Goal: Task Accomplishment & Management: Use online tool/utility

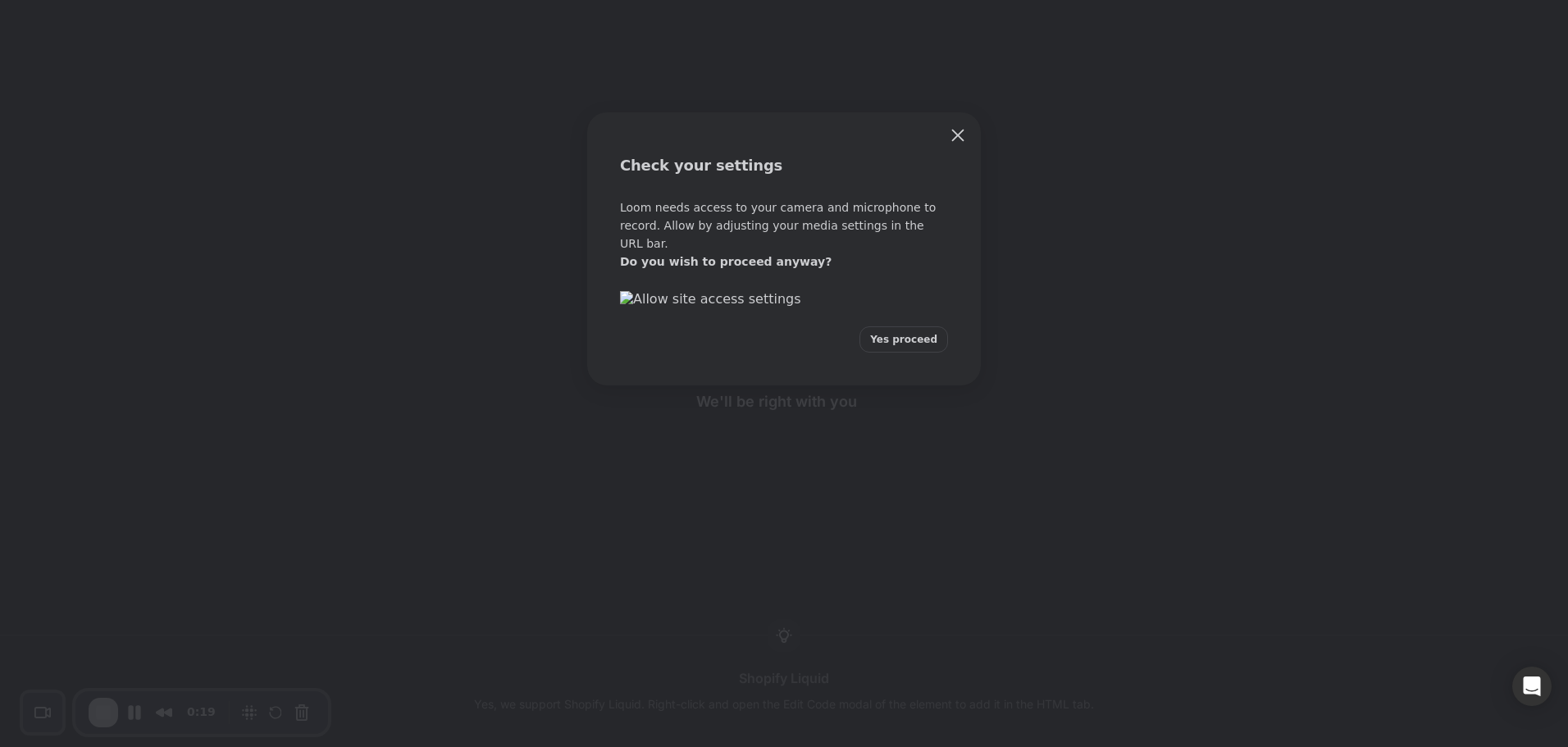
click at [914, 352] on button "Yes proceed" at bounding box center [904, 339] width 89 height 26
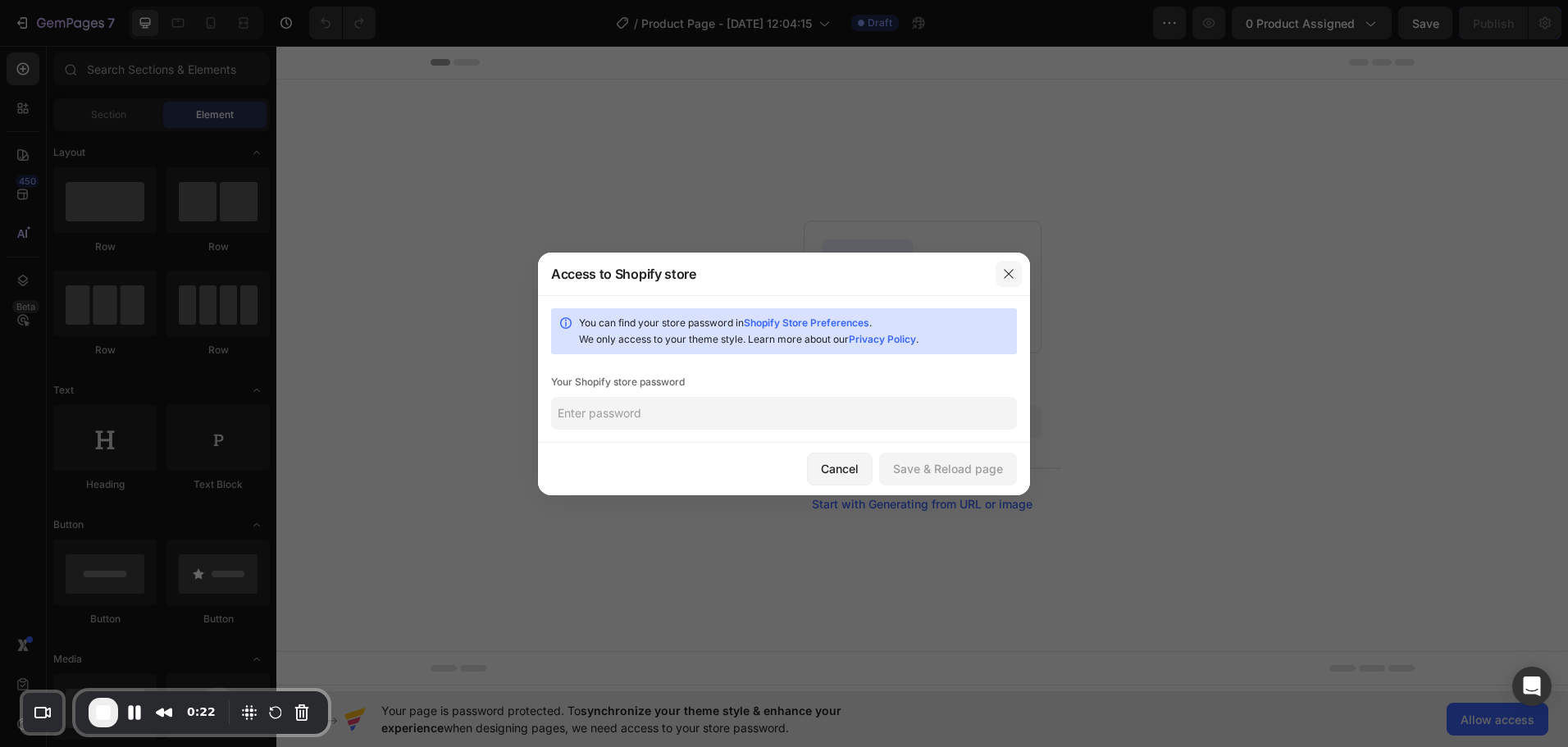
click at [1006, 281] on button "button" at bounding box center [1008, 274] width 26 height 26
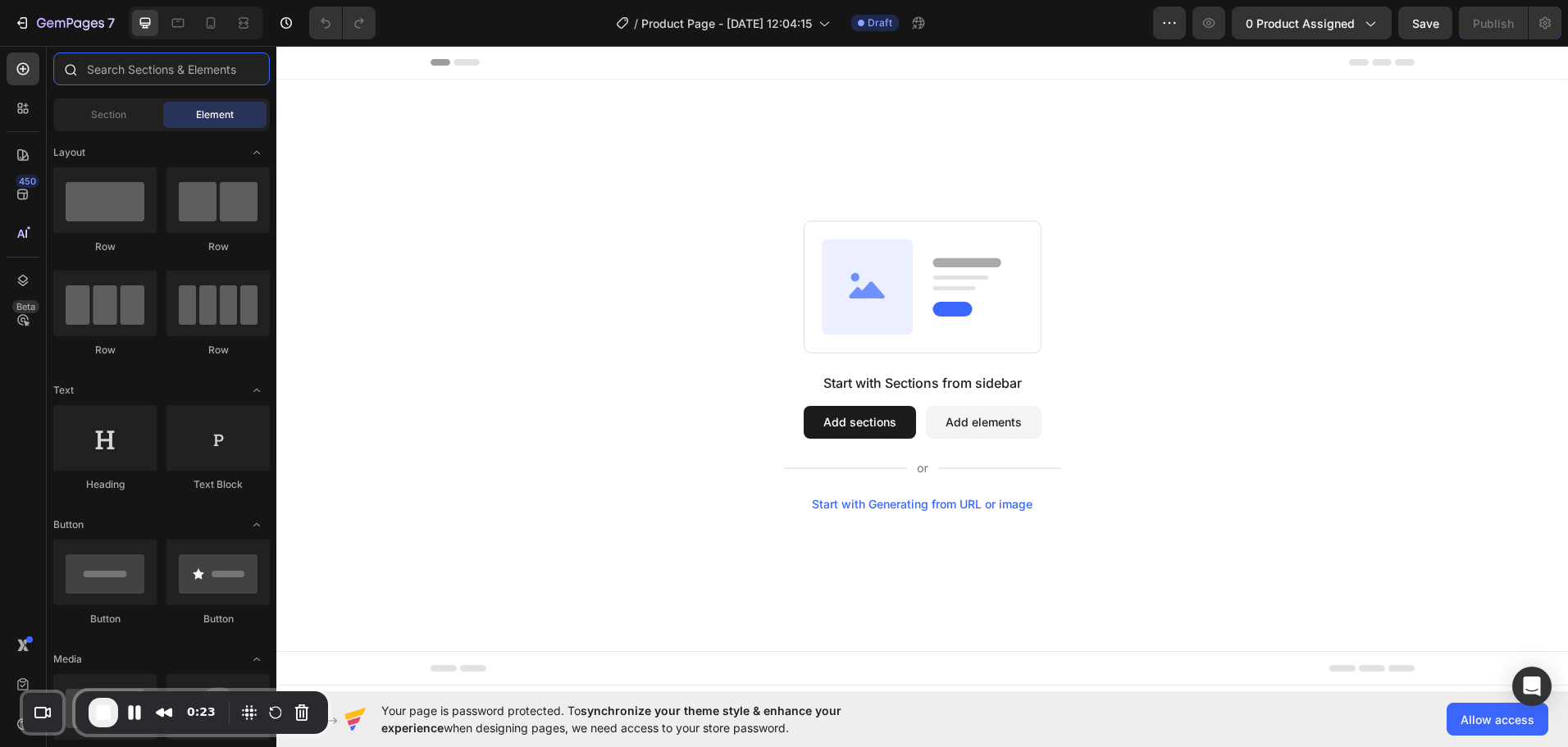
click at [166, 75] on input "text" at bounding box center [162, 69] width 217 height 33
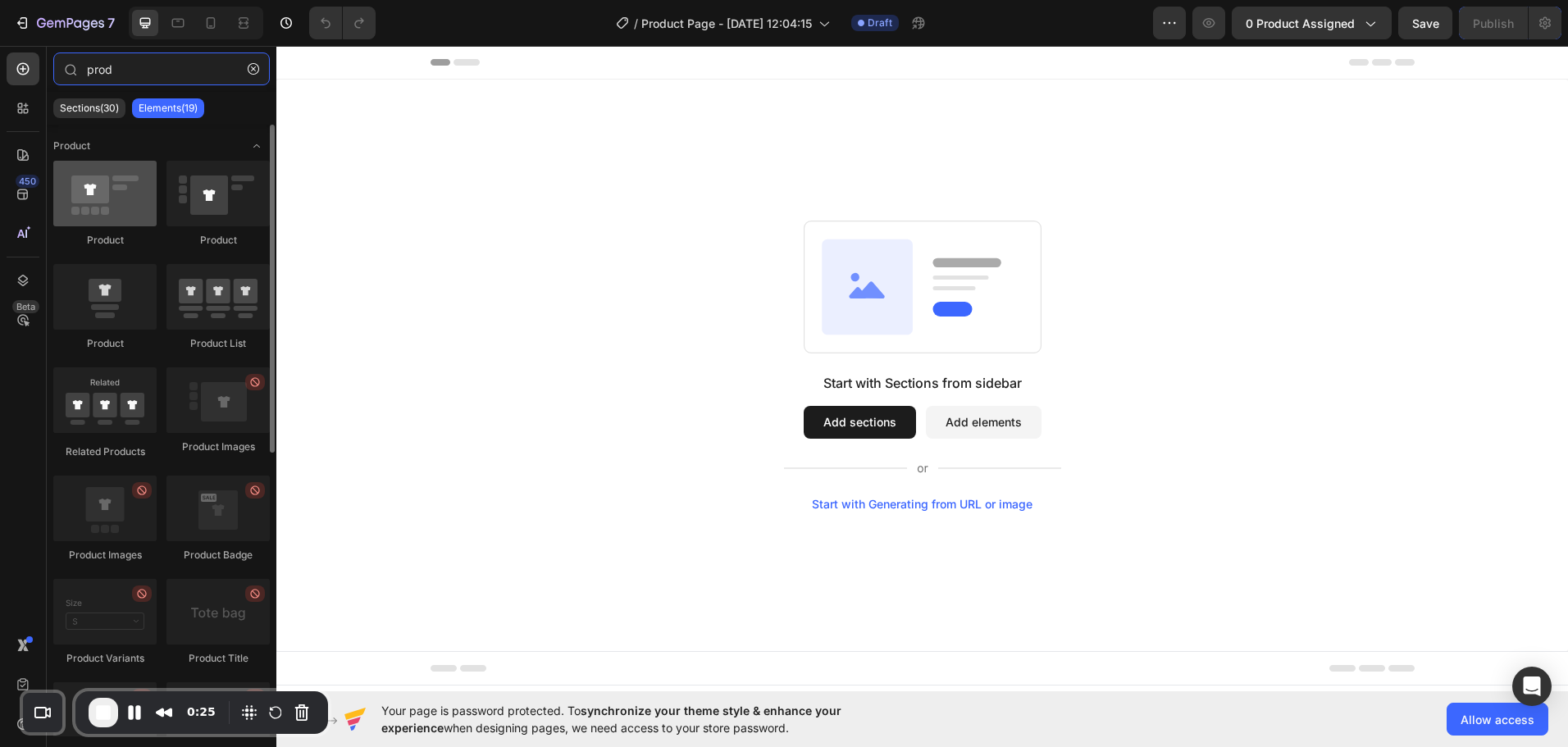
type input "prod"
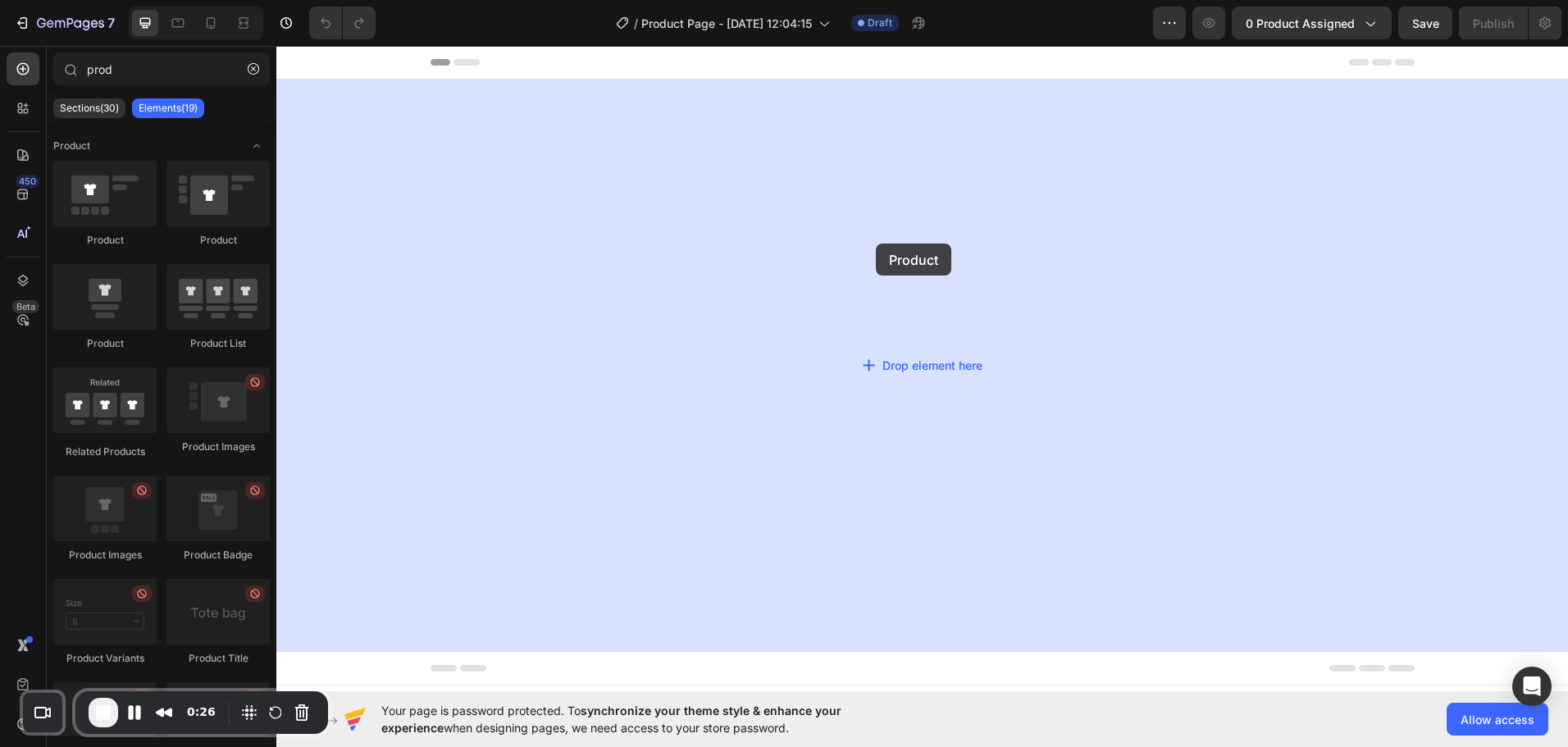
drag, startPoint x: 397, startPoint y: 224, endPoint x: 889, endPoint y: 251, distance: 492.7
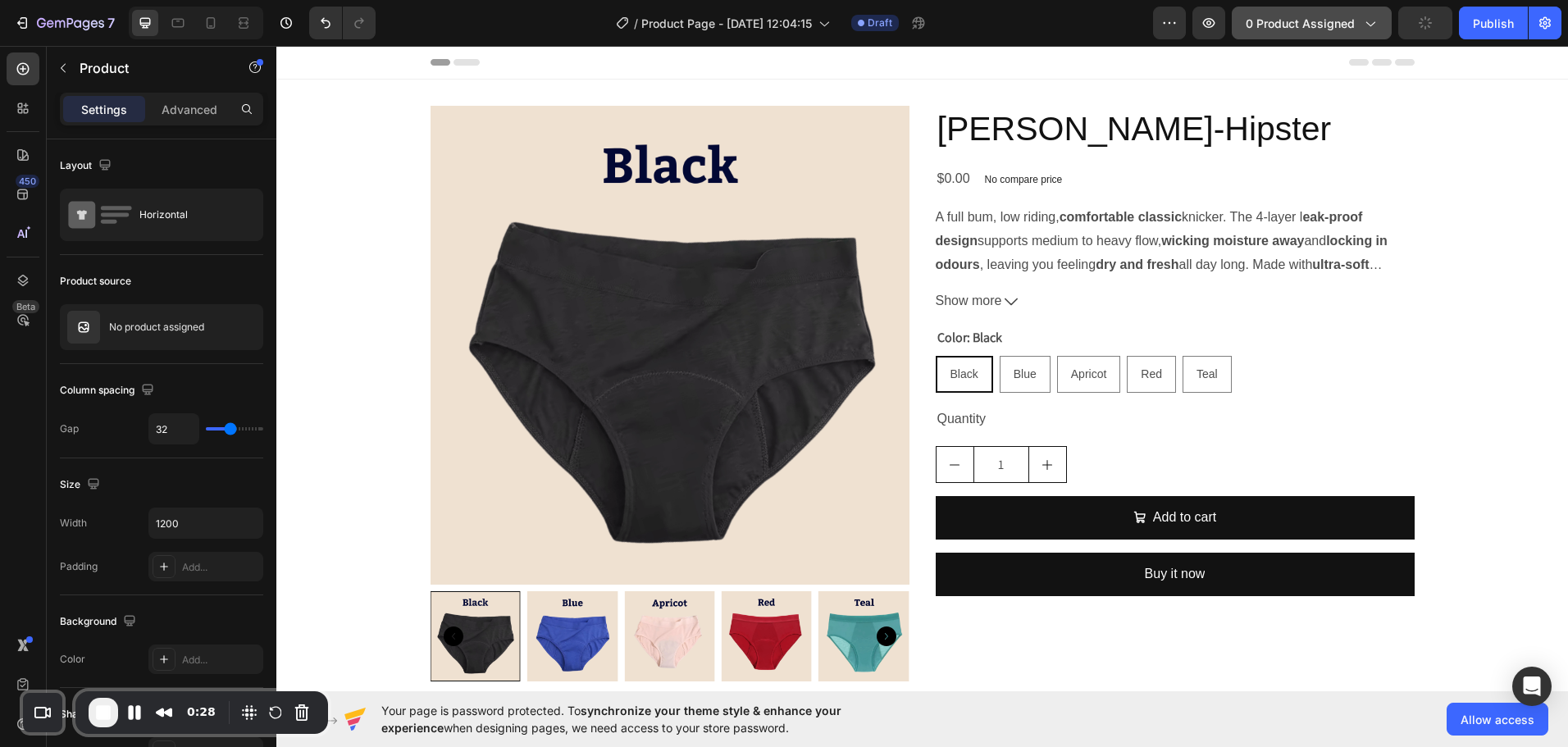
click at [1317, 28] on span "0 product assigned" at bounding box center [1300, 23] width 109 height 17
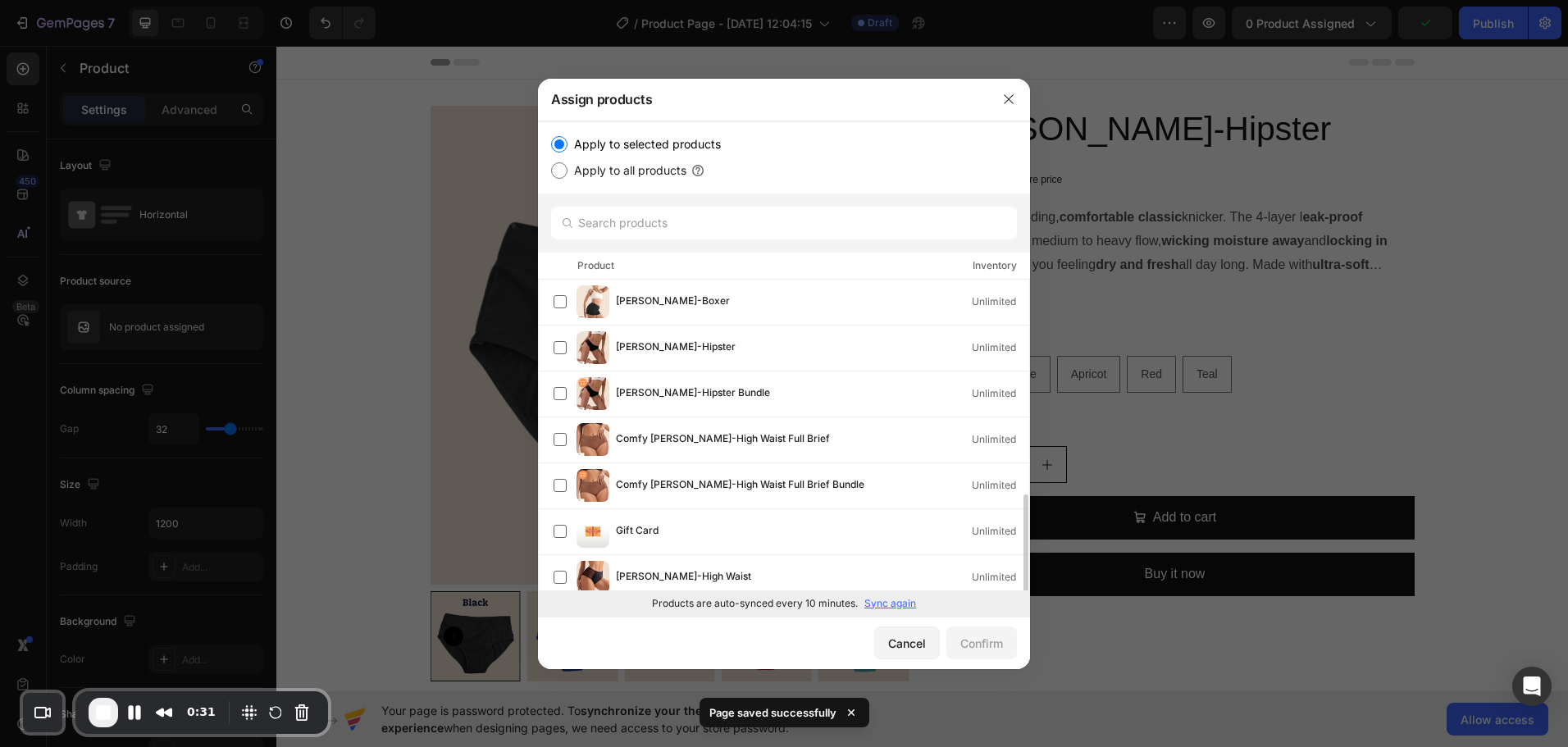
scroll to position [548, 0]
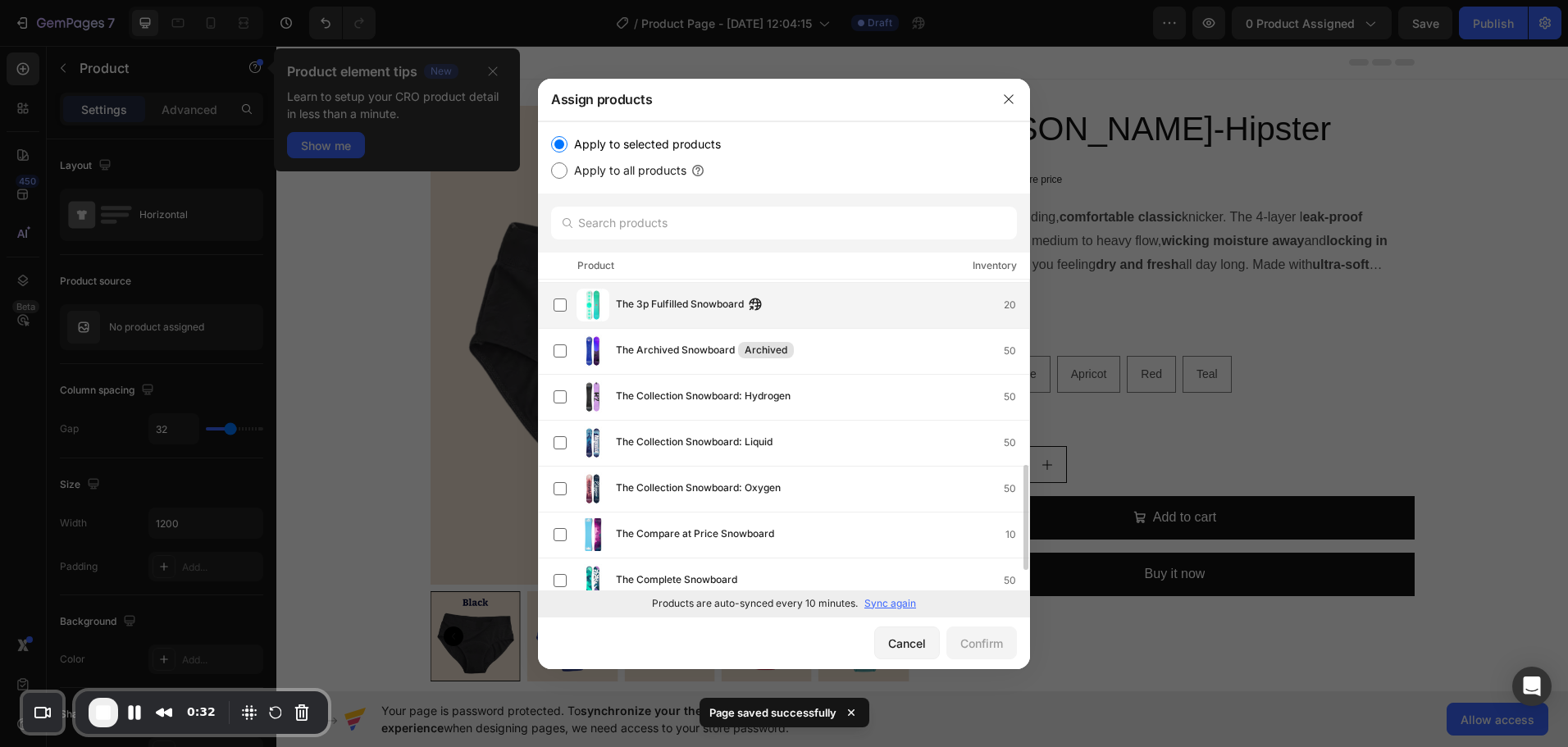
click at [668, 306] on span "The 3p Fulfilled Snowboard" at bounding box center [679, 305] width 128 height 18
click at [973, 649] on div "Confirm" at bounding box center [982, 643] width 42 height 17
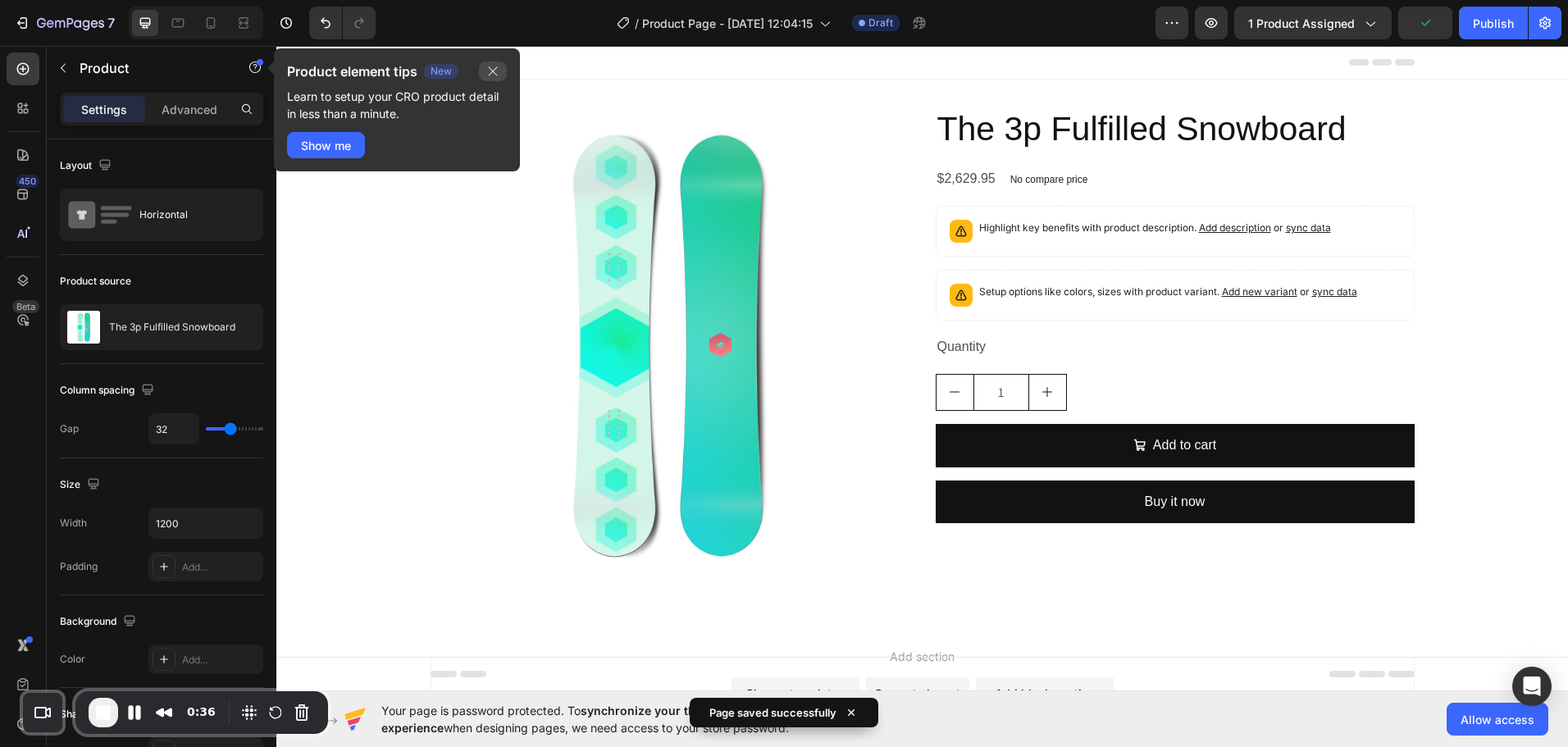
drag, startPoint x: 484, startPoint y: 67, endPoint x: 209, endPoint y: 21, distance: 278.8
click at [484, 67] on button "button" at bounding box center [492, 71] width 28 height 19
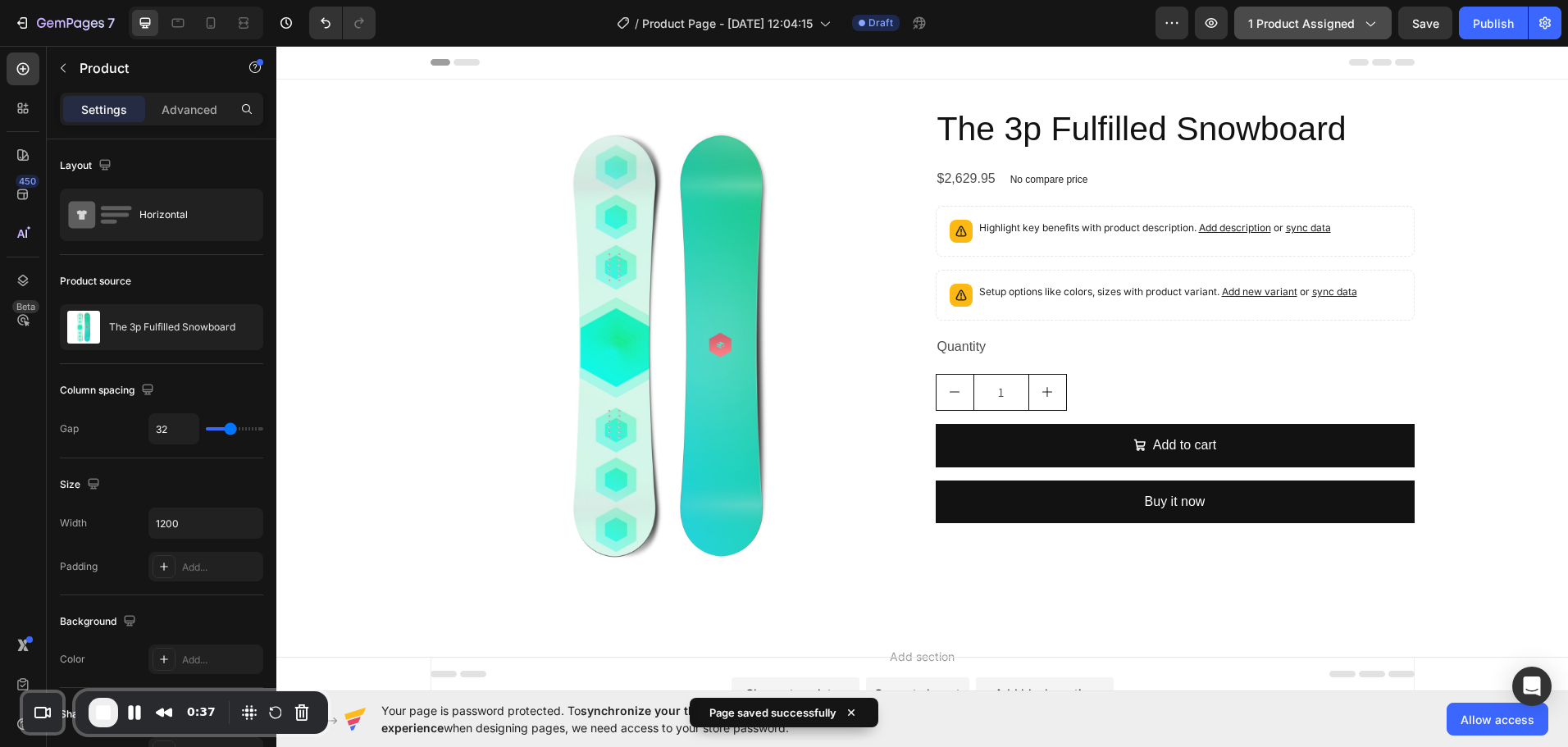
click at [1291, 20] on span "1 product assigned" at bounding box center [1302, 23] width 107 height 17
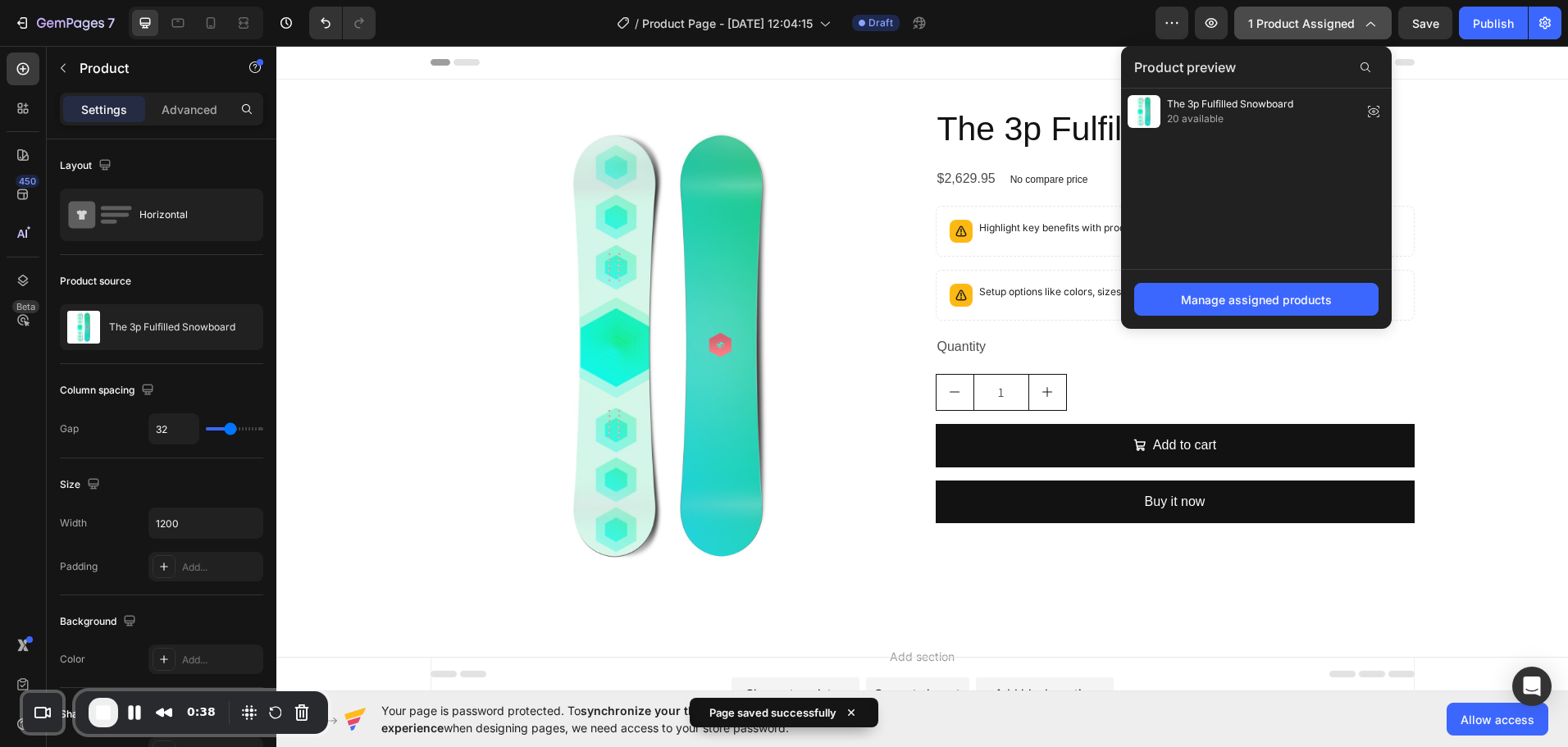
click at [1291, 20] on span "1 product assigned" at bounding box center [1302, 23] width 107 height 17
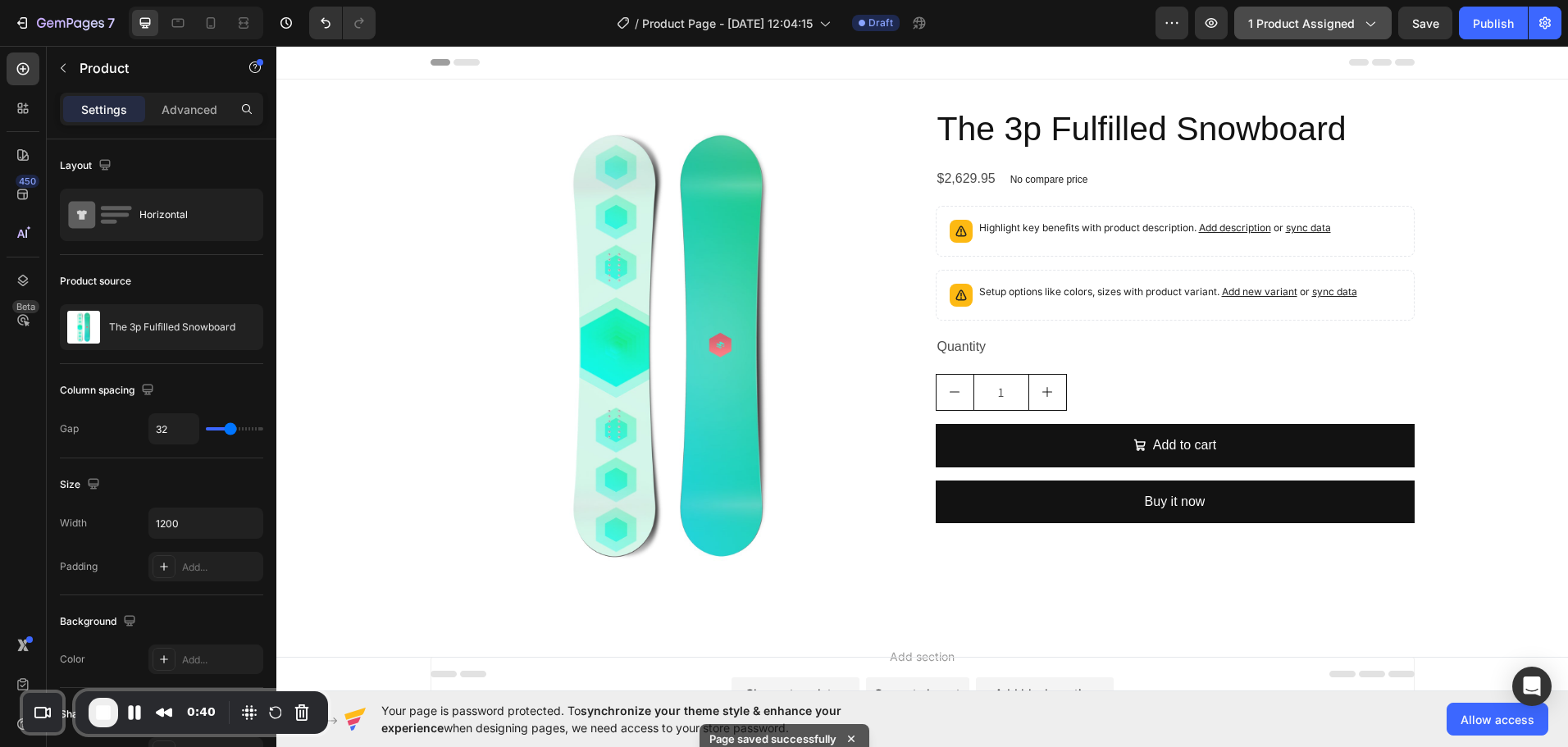
click at [1304, 33] on button "1 product assigned" at bounding box center [1313, 23] width 158 height 33
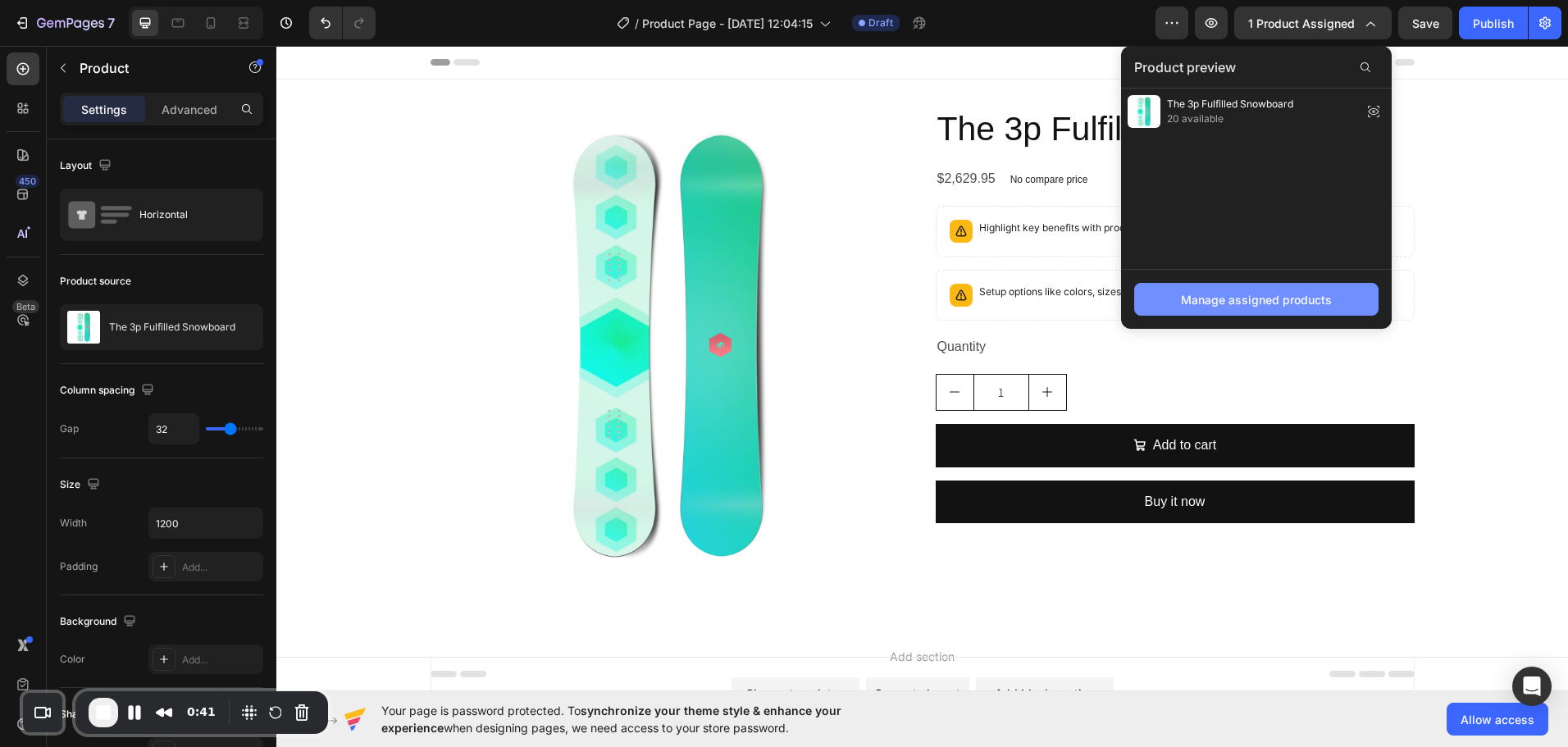
click at [1240, 302] on div "Manage assigned products" at bounding box center [1256, 300] width 151 height 17
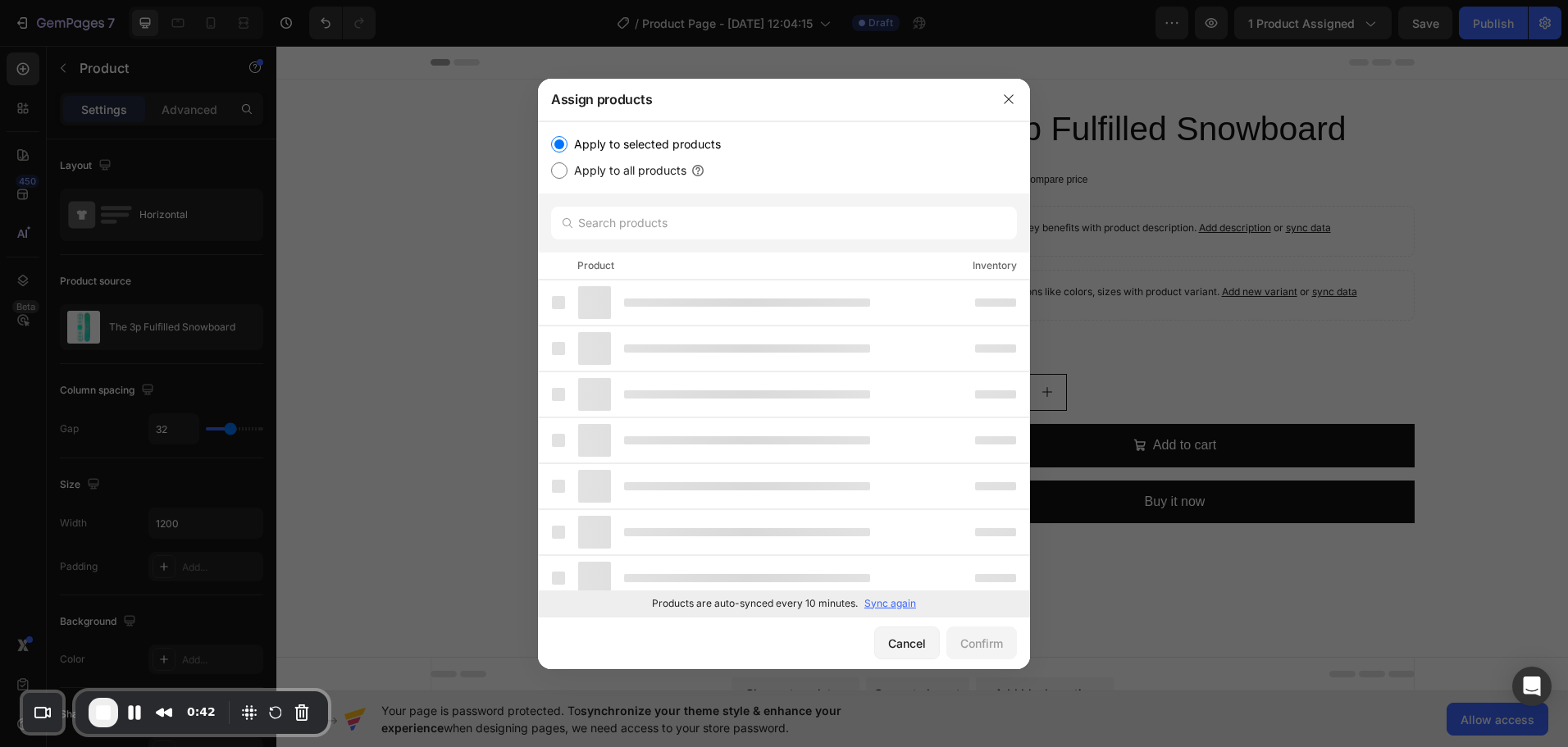
click at [657, 173] on label "Apply to all products" at bounding box center [627, 170] width 119 height 19
click at [568, 173] on input "Apply to all products" at bounding box center [559, 170] width 16 height 16
radio input "true"
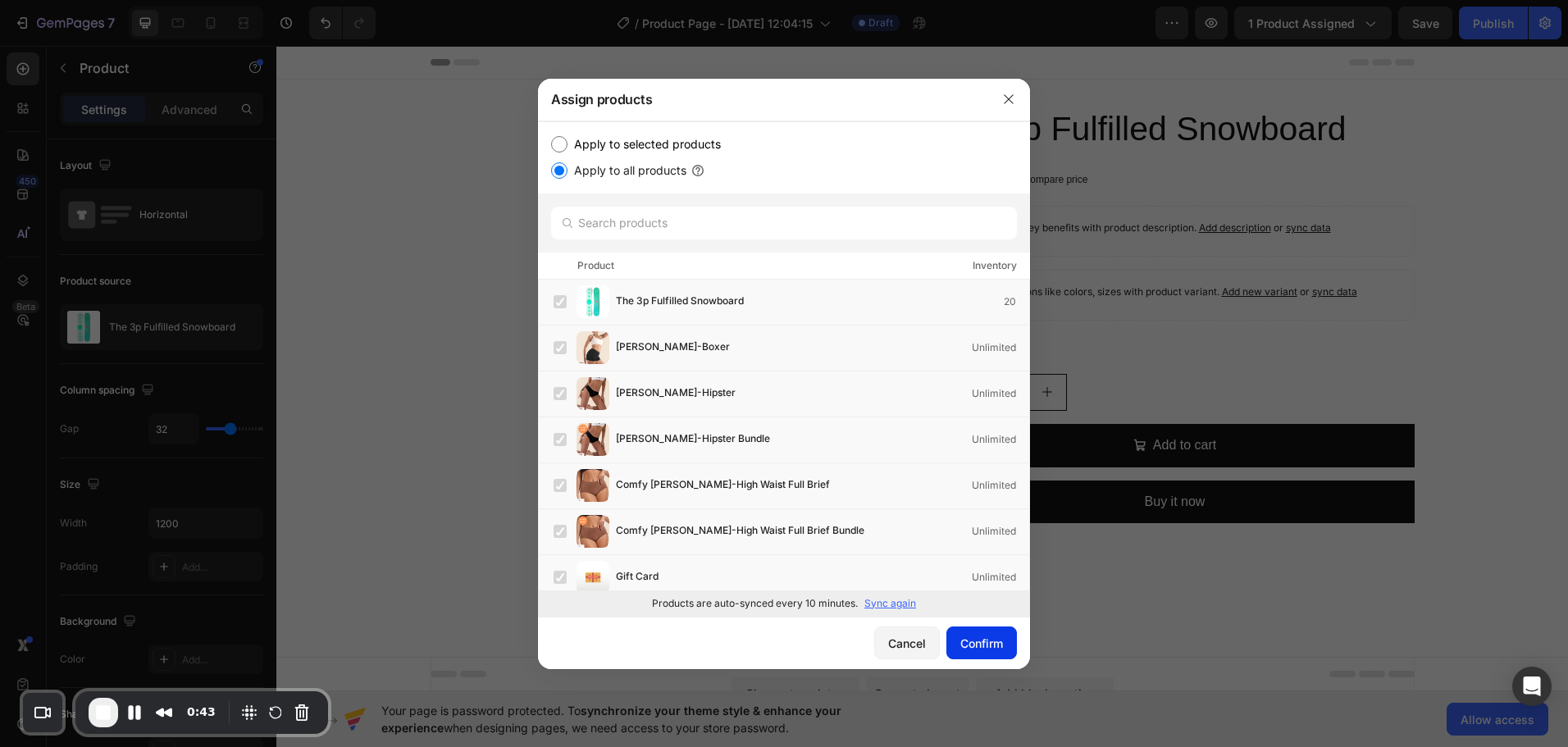
click at [978, 643] on div "Confirm" at bounding box center [982, 643] width 42 height 17
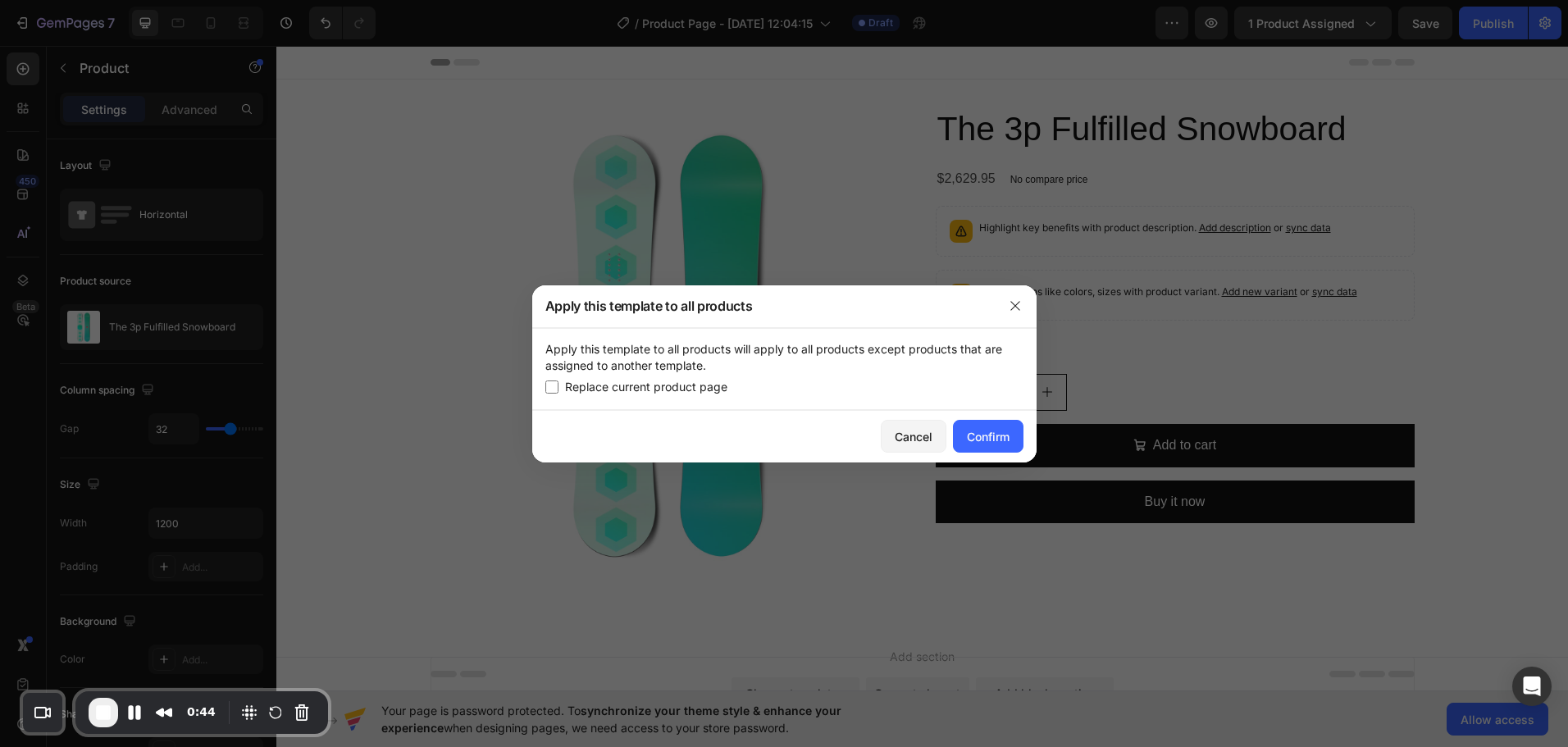
click at [684, 384] on span "Replace current product page" at bounding box center [646, 386] width 163 height 19
checkbox input "true"
click at [993, 436] on div "Confirm" at bounding box center [989, 436] width 42 height 17
click at [823, 374] on div "Apply this template to all products will apply to all products except products …" at bounding box center [784, 368] width 504 height 82
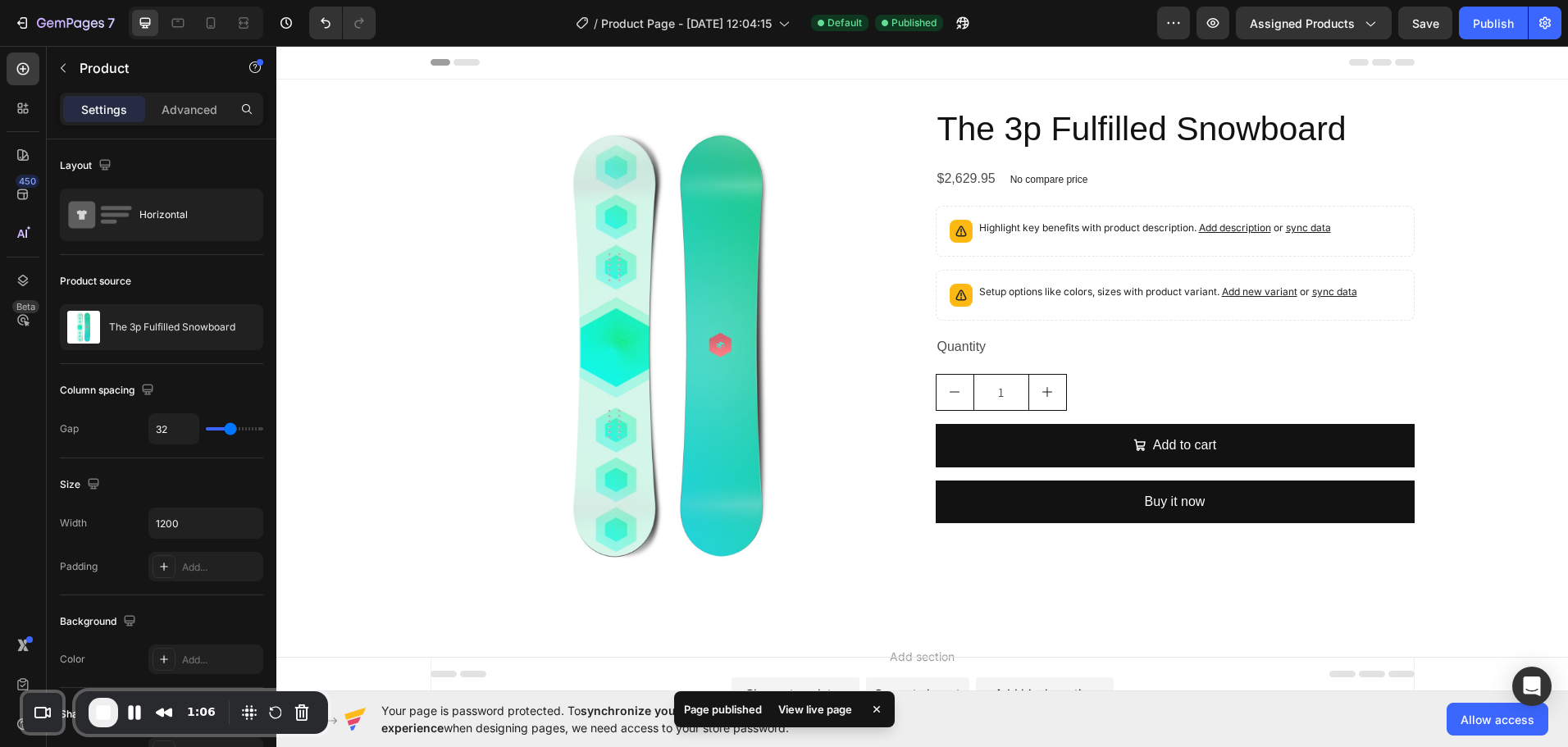
click at [823, 709] on div "View live page" at bounding box center [815, 709] width 93 height 23
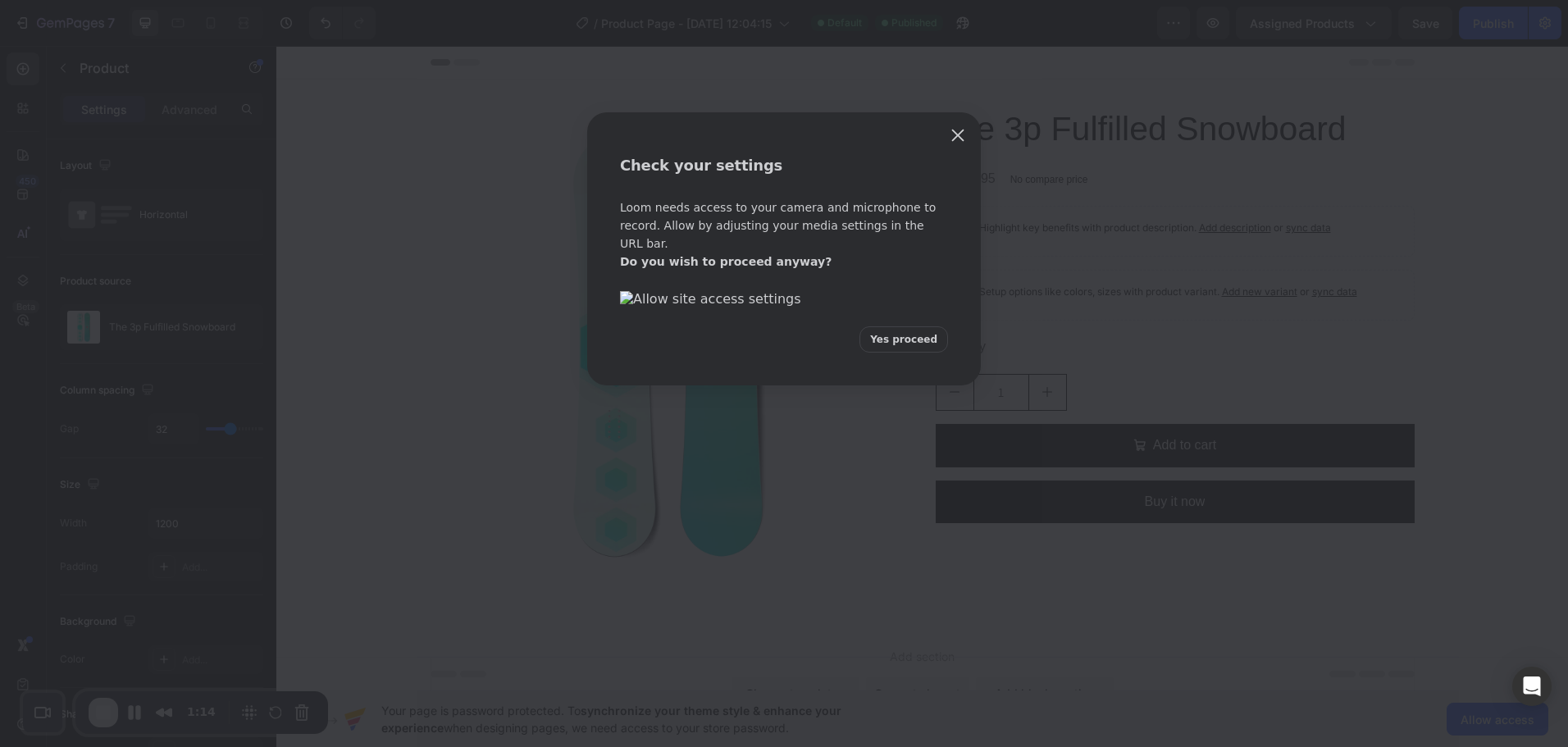
click at [883, 347] on span "Yes proceed" at bounding box center [903, 339] width 67 height 14
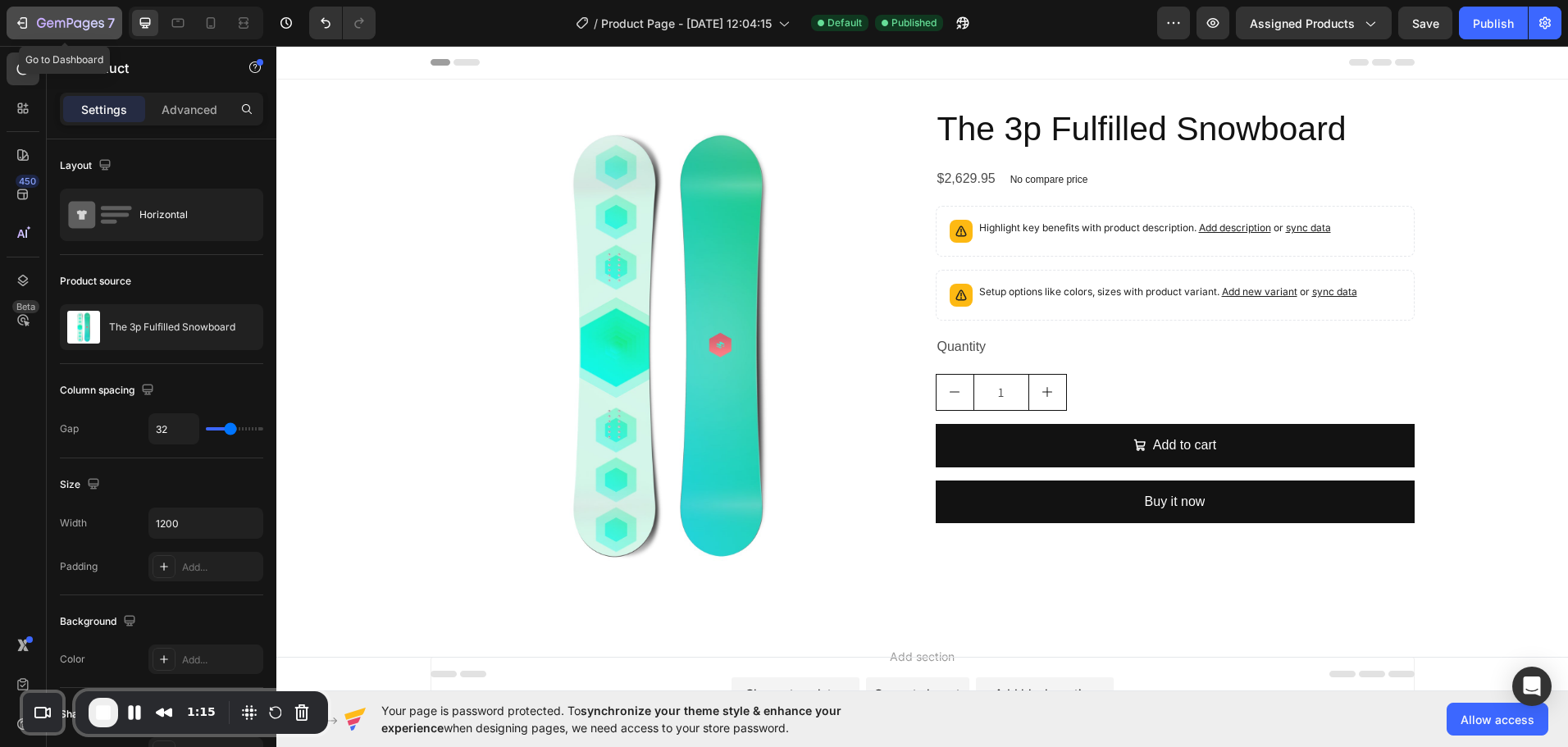
click at [86, 25] on icon "button" at bounding box center [70, 24] width 67 height 14
